Goal: Information Seeking & Learning: Learn about a topic

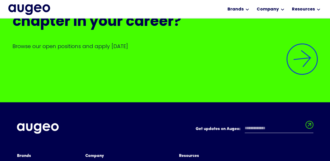
click at [93, 34] on div "Ready to embrace the next exciting chapter in your career? Browse our open posi…" at bounding box center [165, 40] width 305 height 82
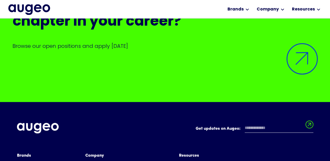
scroll to position [1243, 0]
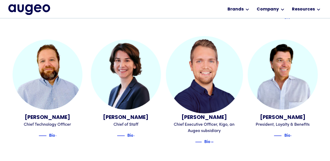
scroll to position [263, 0]
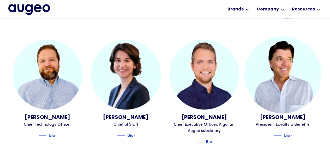
click at [287, 113] on div "Tim Miller" at bounding box center [282, 117] width 70 height 8
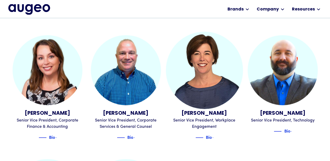
scroll to position [508, 0]
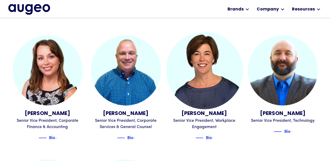
click at [208, 117] on div "Senior Vice President, Workplace Engagement" at bounding box center [204, 123] width 70 height 13
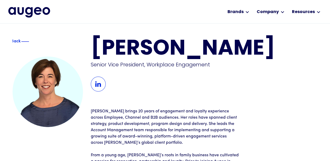
click at [99, 75] on div "[PERSON_NAME] Senior Vice President, Workplace Engagement" at bounding box center [204, 65] width 227 height 53
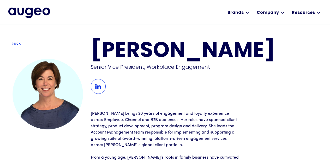
scroll to position [0, 0]
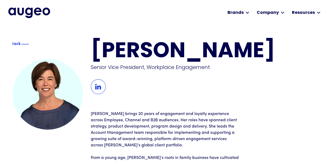
click at [99, 85] on img at bounding box center [98, 86] width 15 height 15
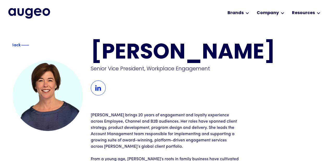
scroll to position [0, 0]
